Goal: Task Accomplishment & Management: Use online tool/utility

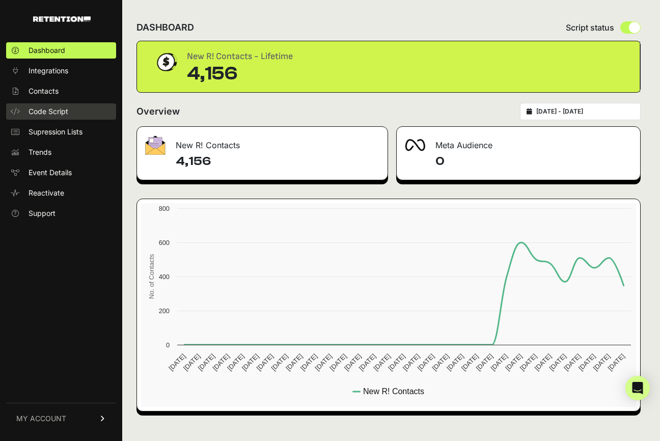
click at [80, 110] on link "Code Script" at bounding box center [61, 111] width 110 height 16
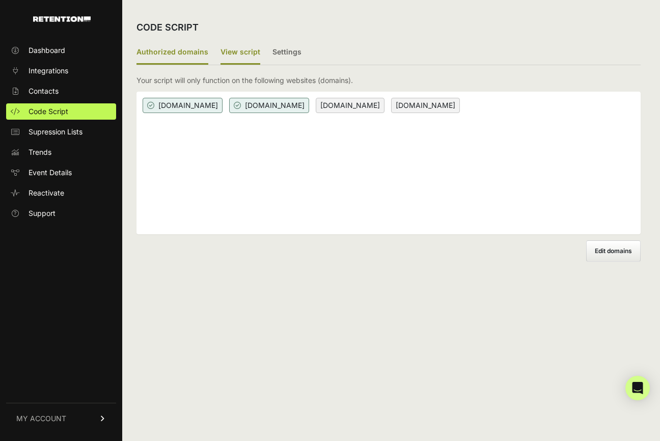
click at [240, 50] on label "View script" at bounding box center [241, 53] width 40 height 24
click at [0, 0] on input "View script" at bounding box center [0, 0] width 0 height 0
